Goal: Task Accomplishment & Management: Use online tool/utility

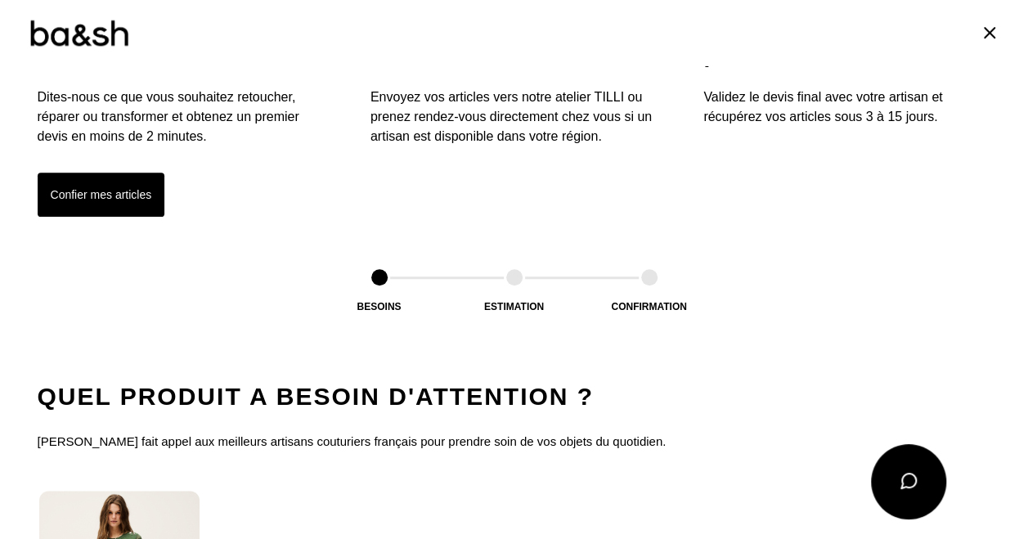
scroll to position [573, 0]
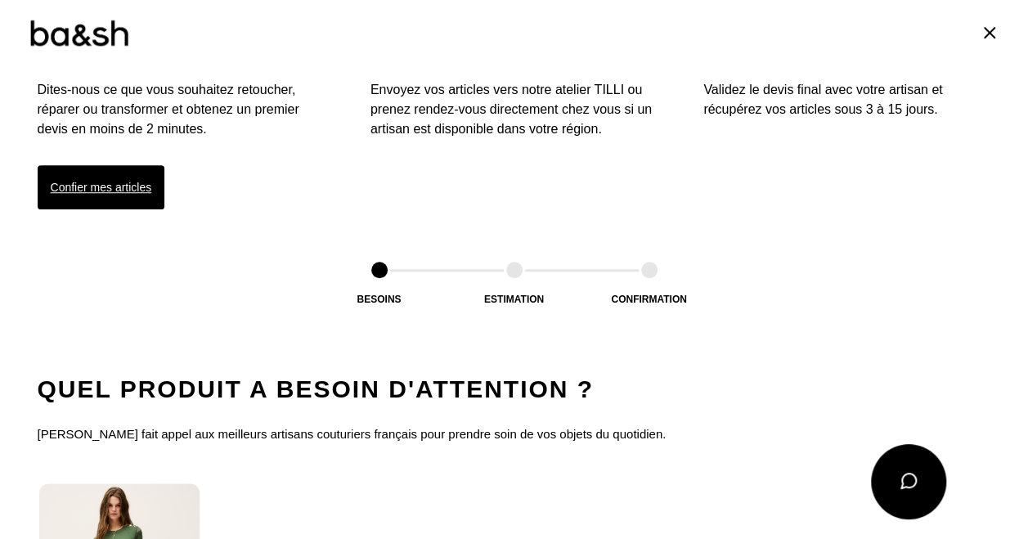
click at [110, 175] on button "Confier mes articles" at bounding box center [102, 187] width 128 height 44
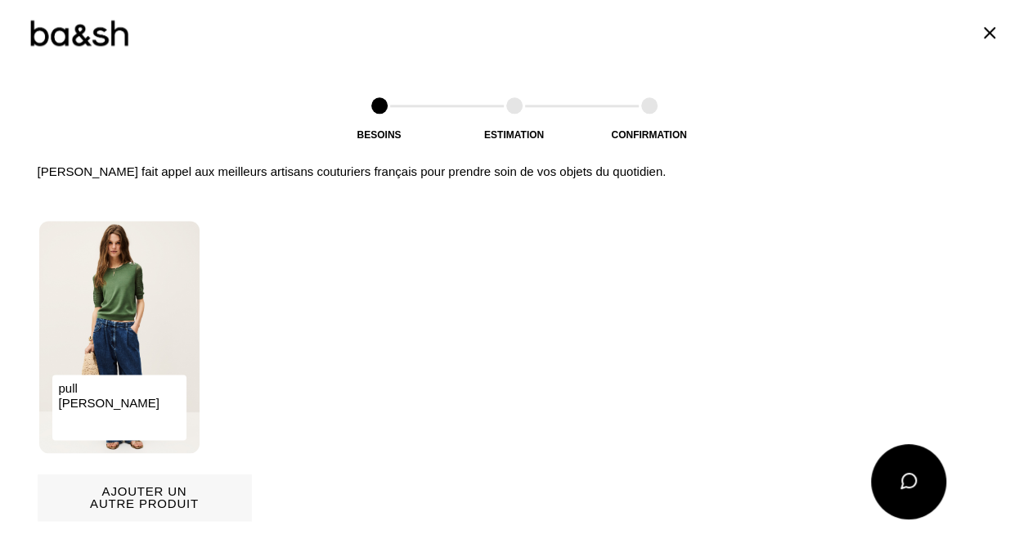
scroll to position [842, 0]
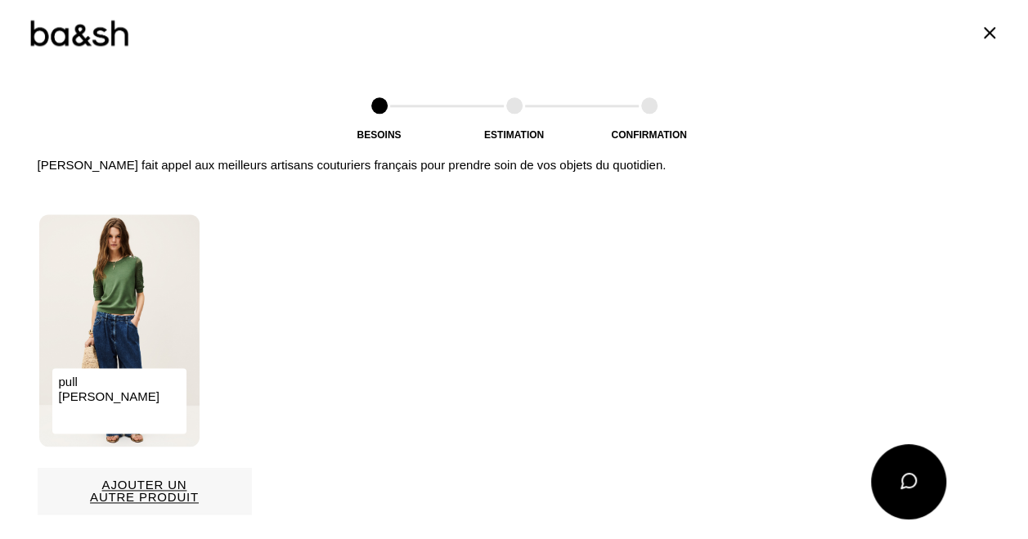
click at [131, 490] on button "Ajouter un autre produit" at bounding box center [145, 491] width 214 height 47
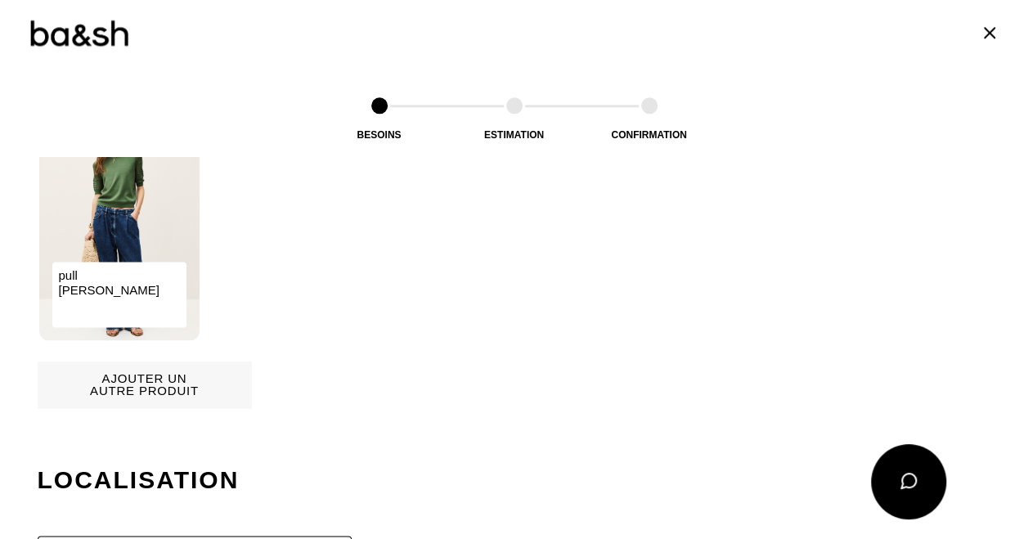
scroll to position [953, 0]
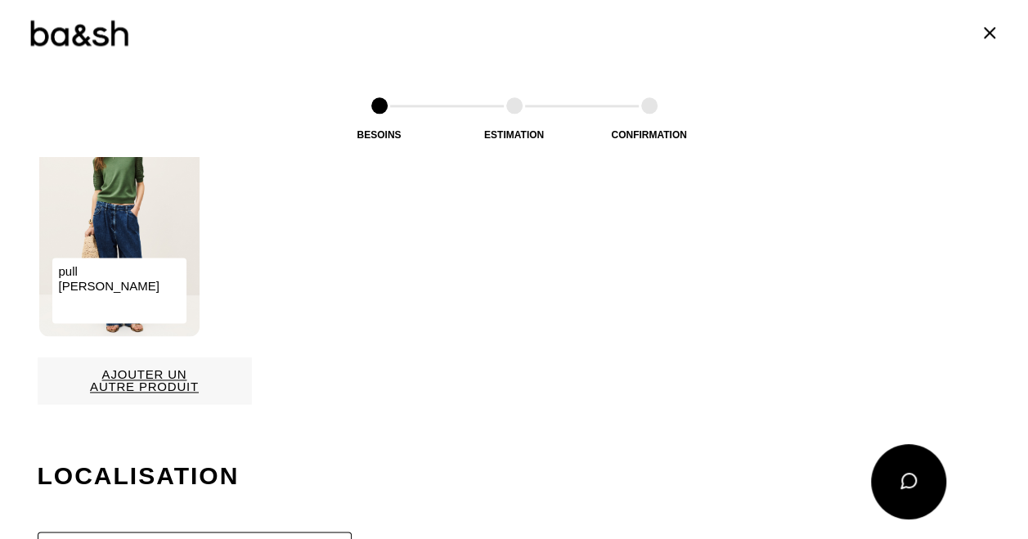
click at [161, 378] on button "Ajouter un autre produit" at bounding box center [145, 380] width 214 height 47
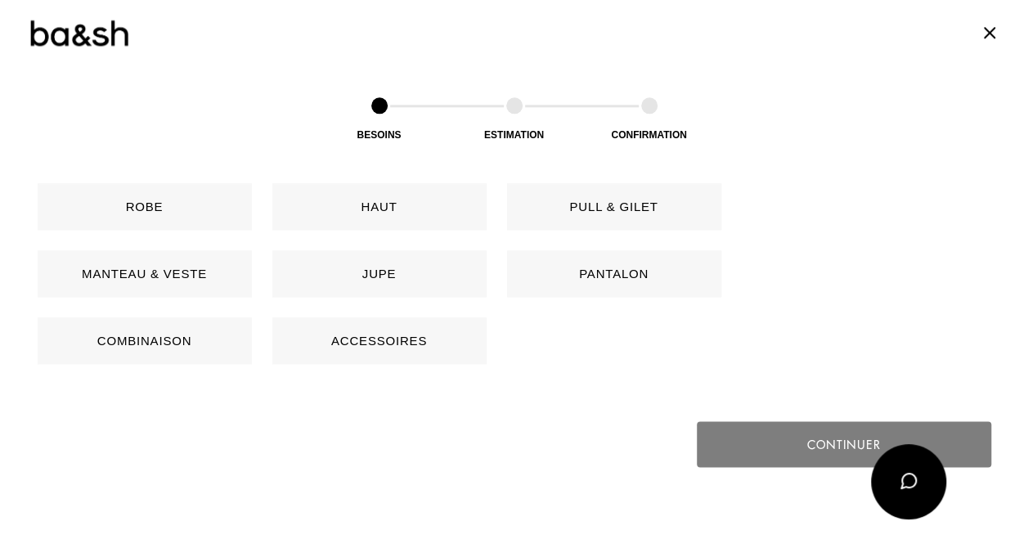
scroll to position [834, 0]
click at [167, 207] on button "Robe" at bounding box center [145, 207] width 214 height 47
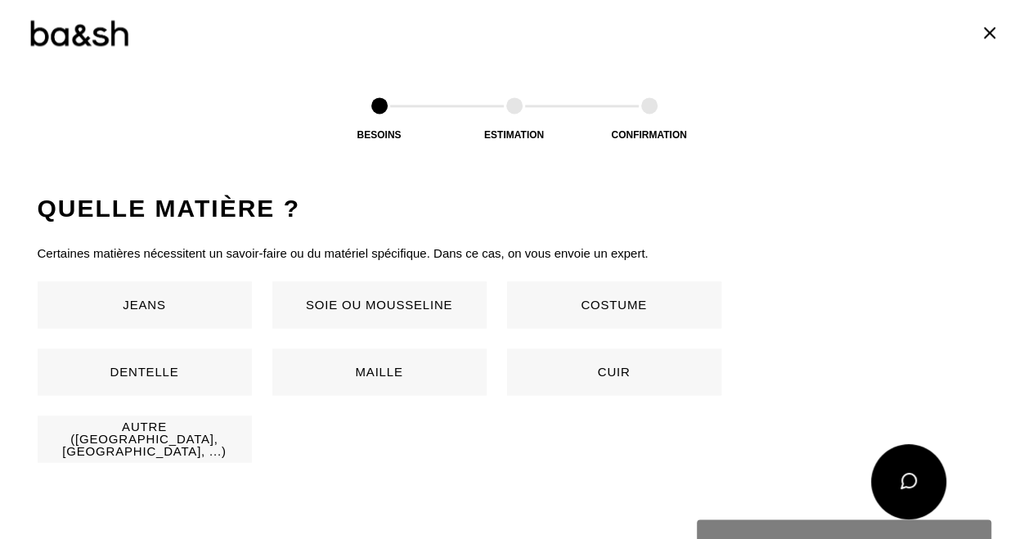
scroll to position [1062, 0]
click at [165, 440] on button "Autre (Coton, jersey, ...)" at bounding box center [145, 439] width 214 height 47
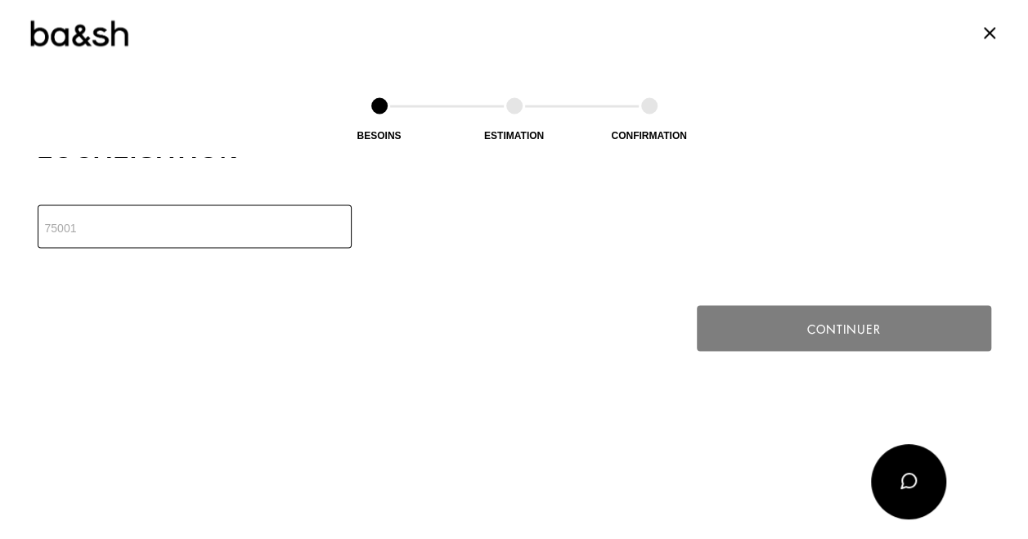
scroll to position [1452, 0]
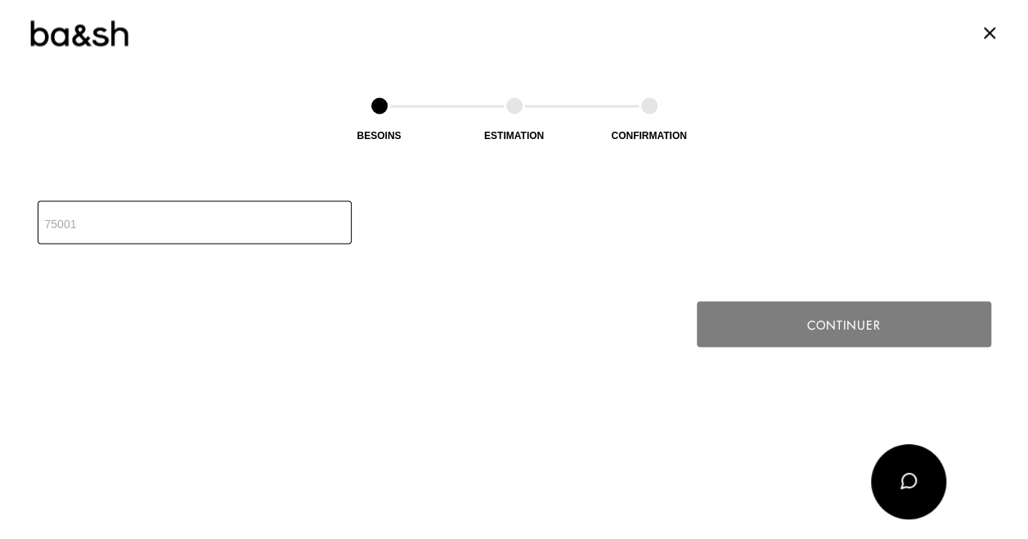
click at [322, 228] on input "number" at bounding box center [195, 221] width 314 height 43
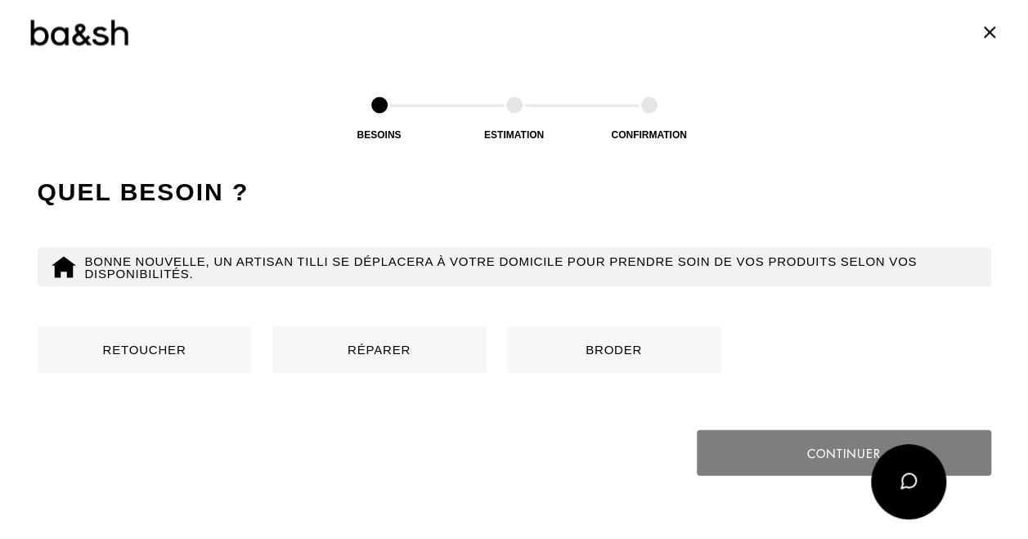
scroll to position [1574, 0]
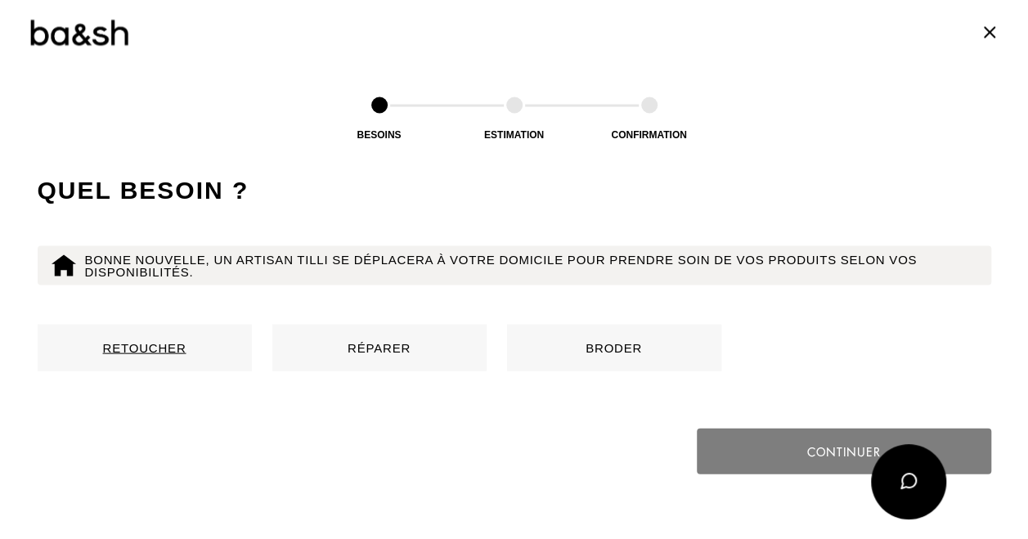
type input "92500"
click at [160, 346] on button "Retoucher" at bounding box center [145, 348] width 214 height 47
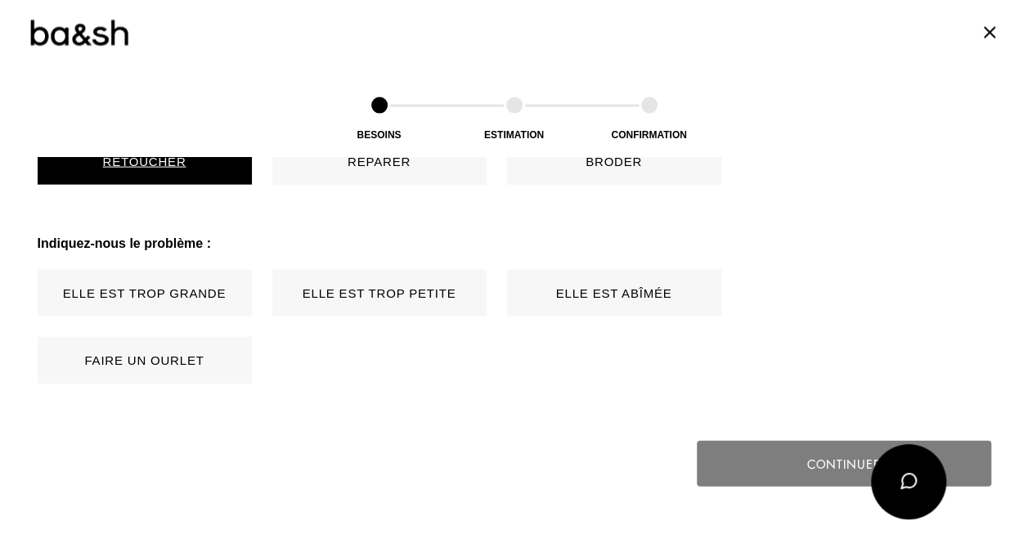
scroll to position [1822, 0]
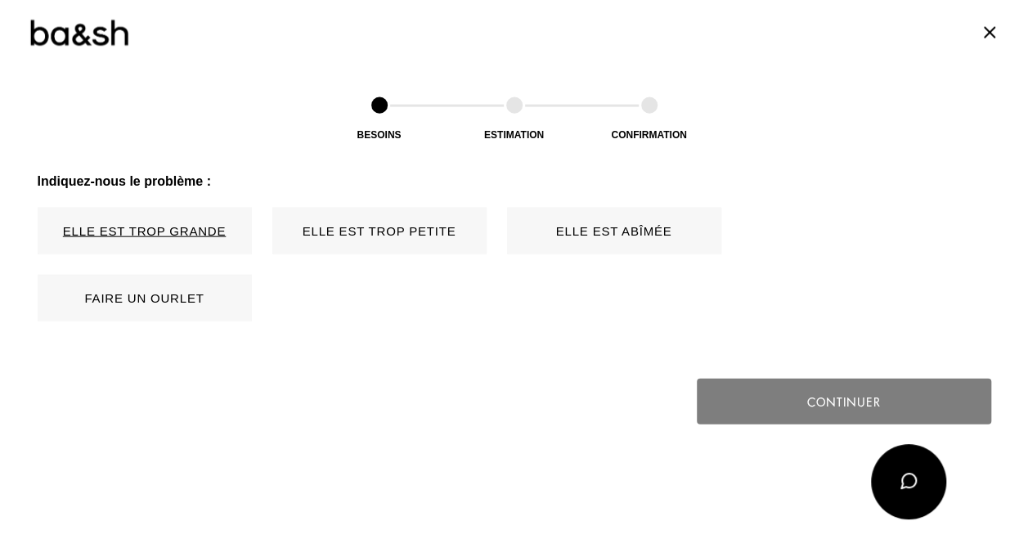
click at [187, 232] on button "Elle est trop grande" at bounding box center [145, 231] width 214 height 47
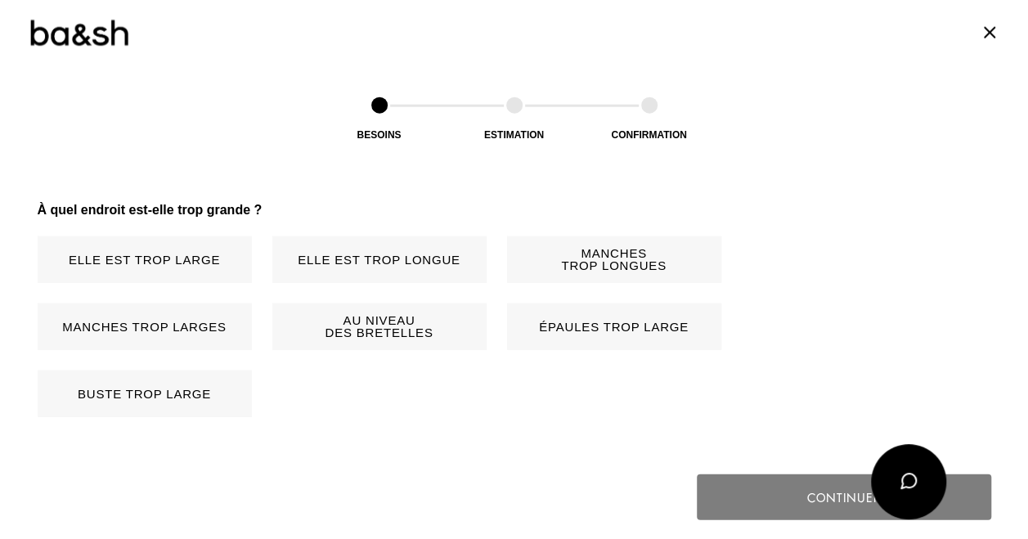
scroll to position [2021, 0]
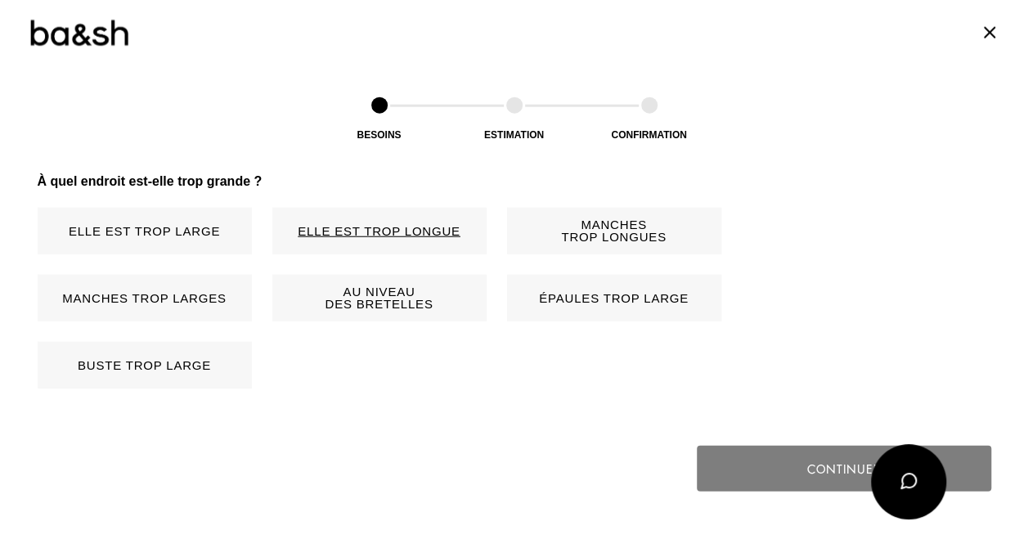
click at [391, 229] on button "Elle est trop longue" at bounding box center [379, 231] width 214 height 47
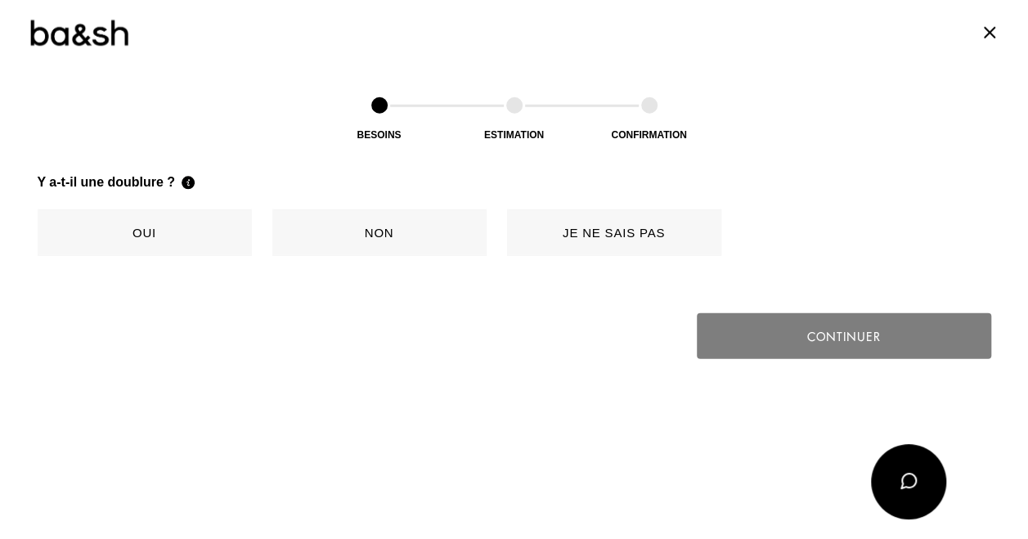
scroll to position [2287, 0]
click at [180, 231] on button "Oui" at bounding box center [145, 232] width 214 height 47
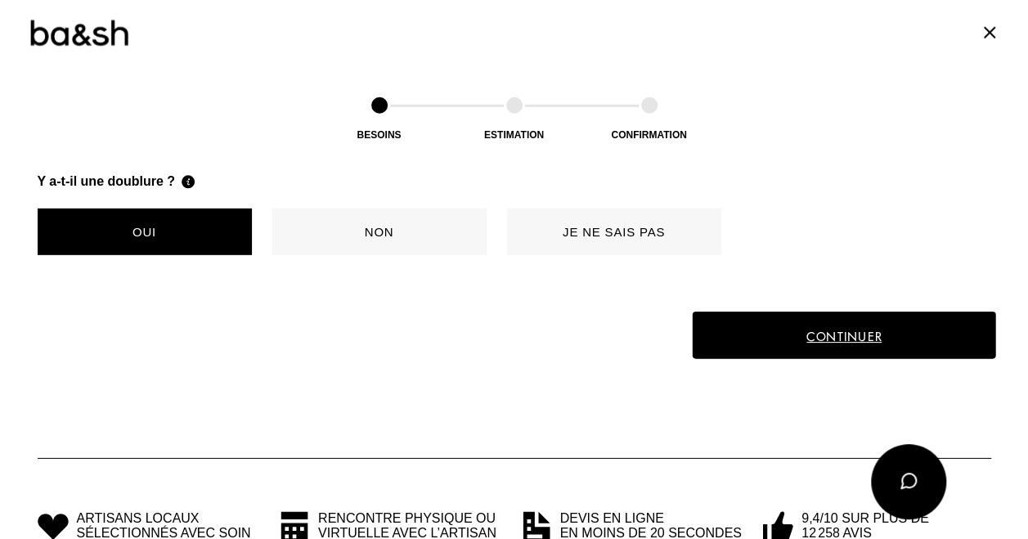
click at [751, 339] on button "Continuer" at bounding box center [843, 335] width 303 height 47
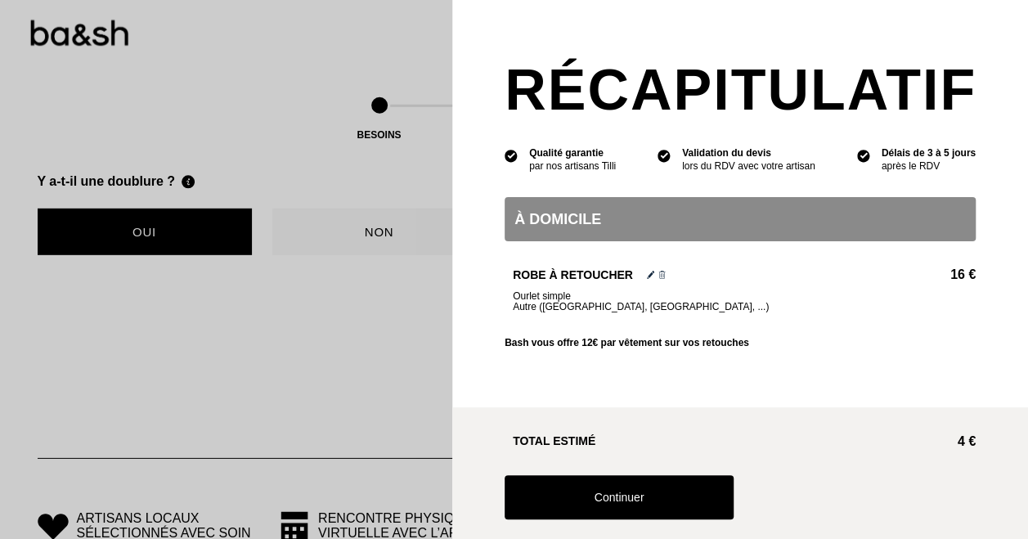
scroll to position [1255, 0]
click at [694, 498] on button "Continuer" at bounding box center [619, 497] width 229 height 44
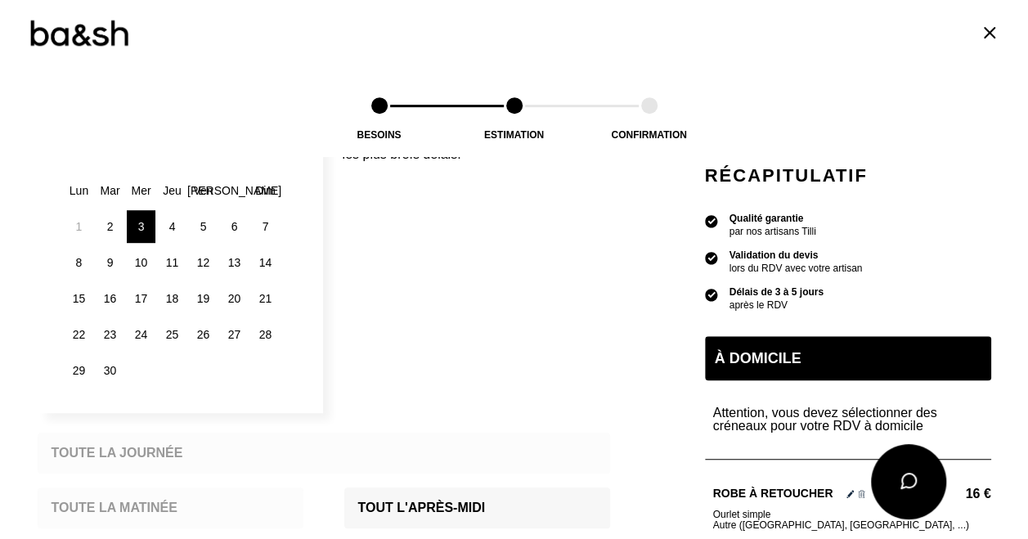
scroll to position [334, 0]
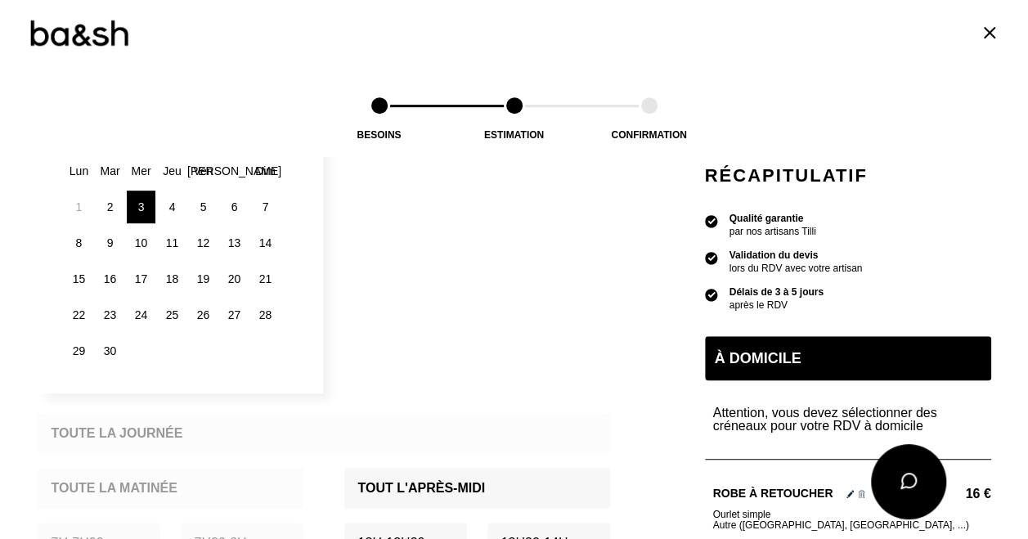
click at [132, 239] on div "10" at bounding box center [141, 243] width 29 height 33
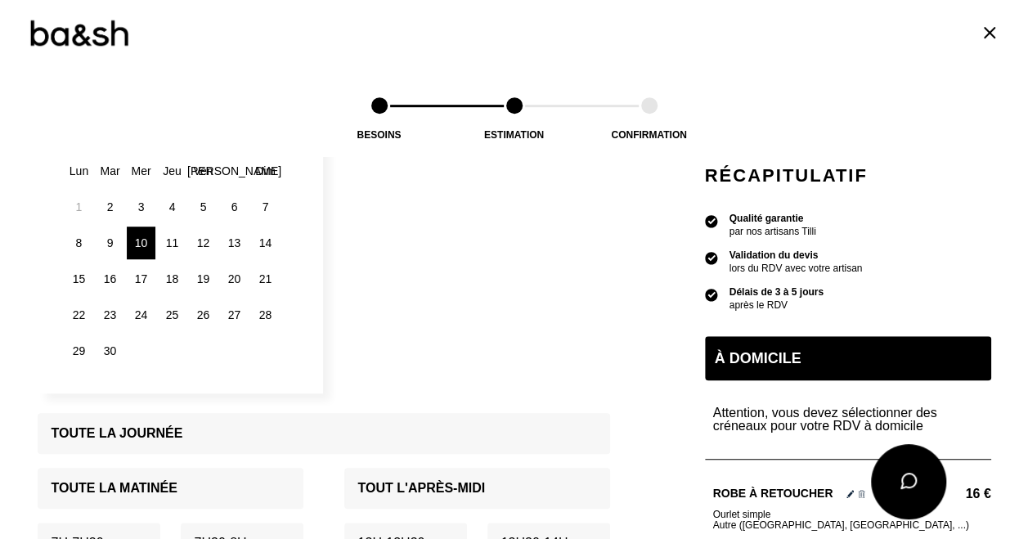
click at [168, 241] on div "11" at bounding box center [172, 243] width 29 height 33
click at [135, 244] on div "10" at bounding box center [141, 243] width 29 height 33
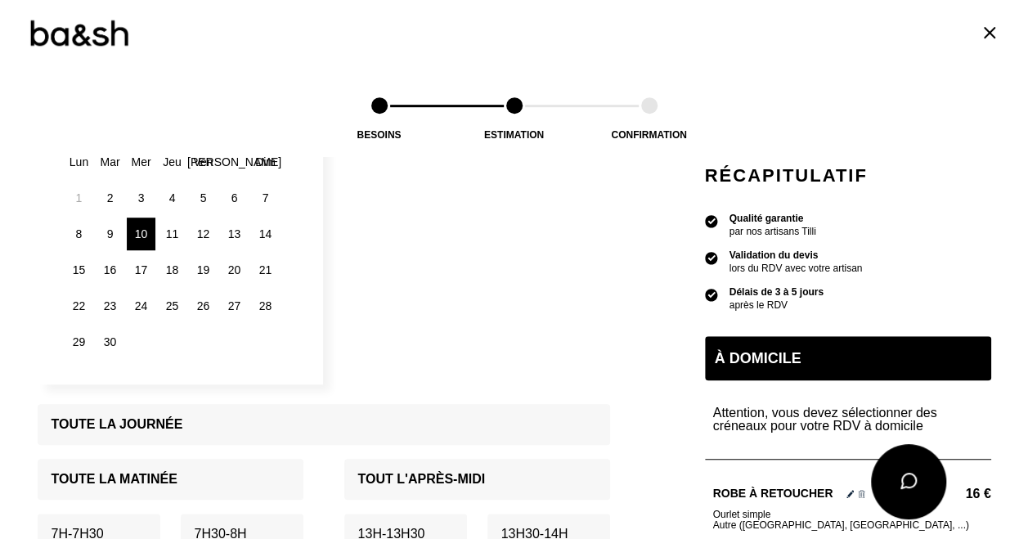
scroll to position [315, 0]
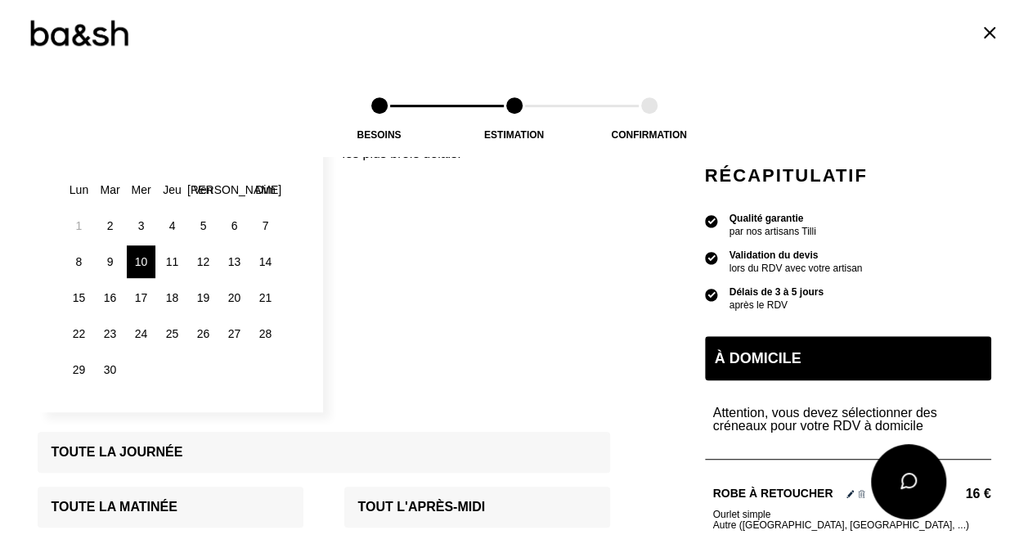
click at [167, 258] on div "11" at bounding box center [172, 261] width 29 height 33
click at [132, 263] on div "10" at bounding box center [141, 261] width 29 height 33
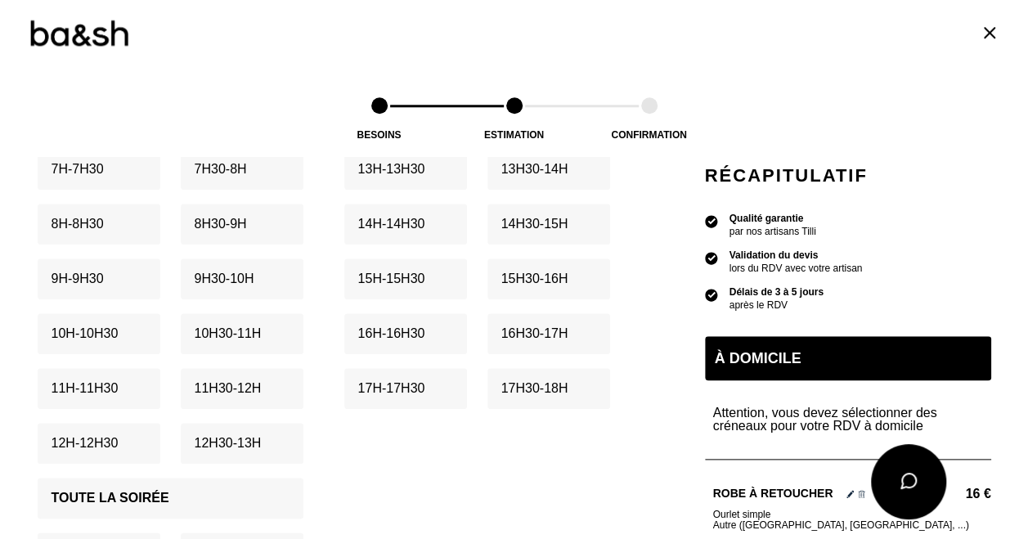
scroll to position [702, 0]
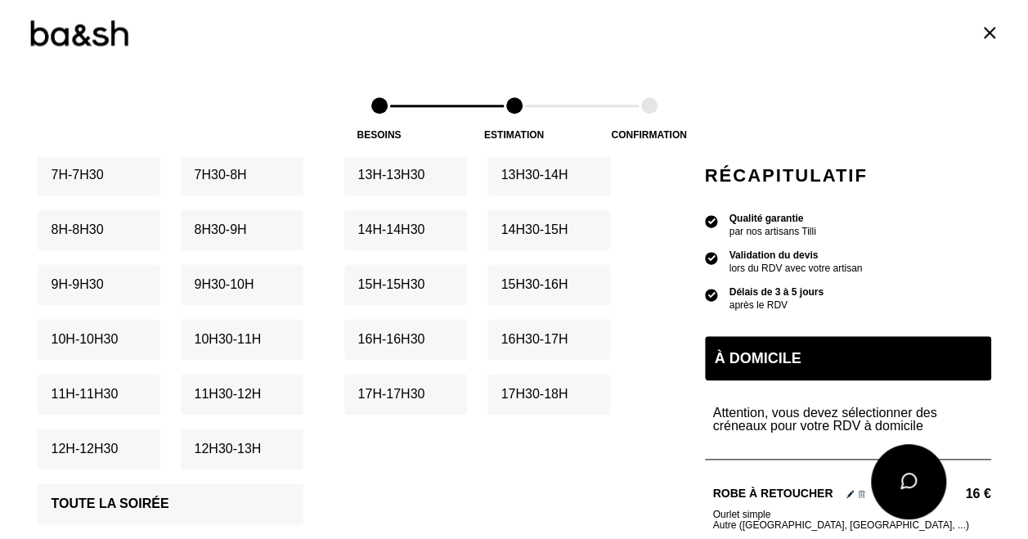
click at [417, 336] on p "16h - 16h30" at bounding box center [391, 339] width 67 height 13
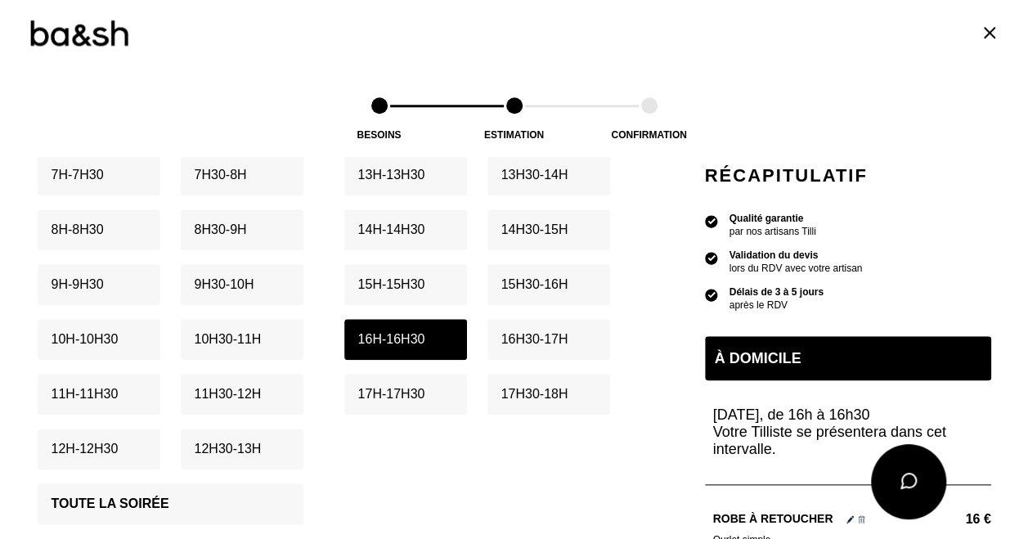
click at [543, 339] on p "16h30 - 17h" at bounding box center [534, 339] width 67 height 13
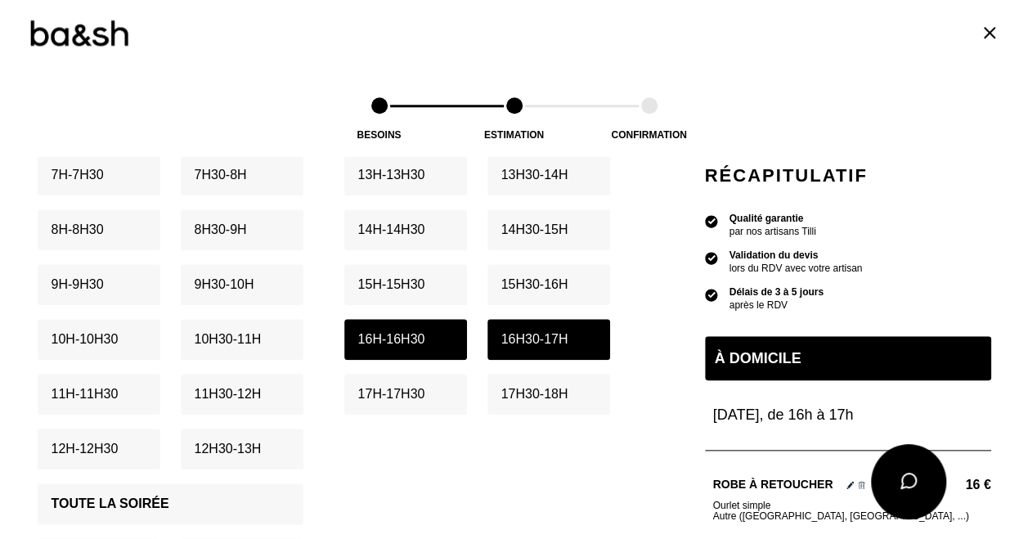
click at [411, 388] on p "17h - 17h30" at bounding box center [391, 394] width 67 height 13
click at [512, 396] on p "17h30 - 18h" at bounding box center [534, 394] width 67 height 13
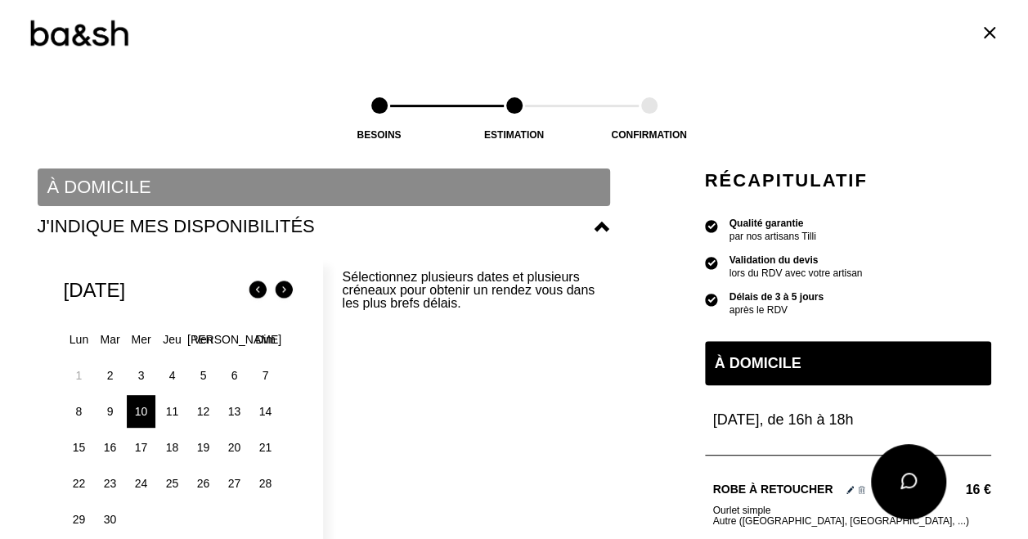
scroll to position [0, 0]
